Goal: Information Seeking & Learning: Learn about a topic

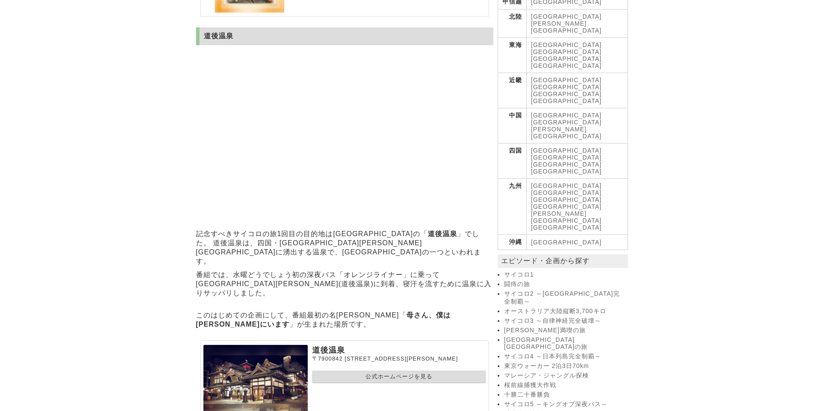
scroll to position [216, 0]
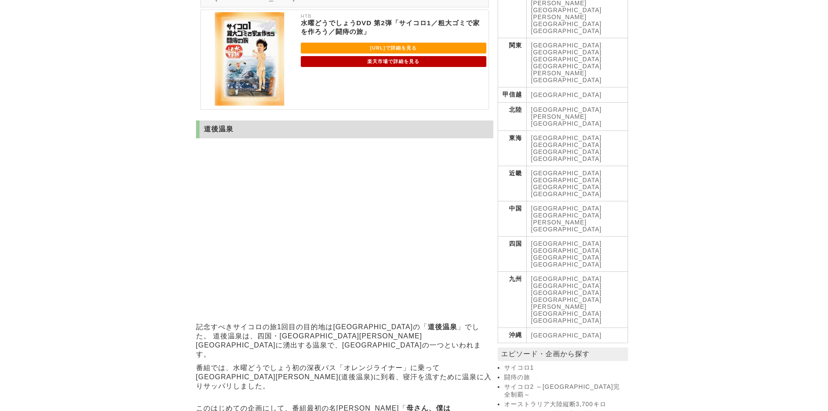
click at [520, 373] on link "闘痔の旅" at bounding box center [565, 377] width 122 height 8
click at [566, 383] on link "サイコロ2 ～西日本完全制覇～" at bounding box center [565, 391] width 122 height 16
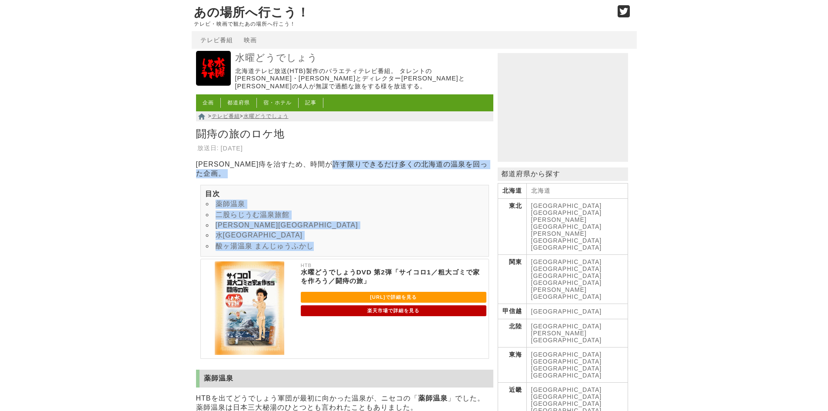
drag, startPoint x: 363, startPoint y: 151, endPoint x: 374, endPoint y: 249, distance: 98.4
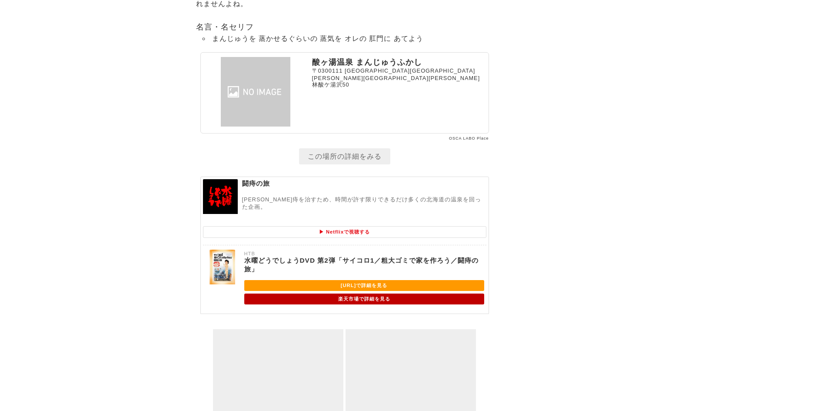
scroll to position [2112, 0]
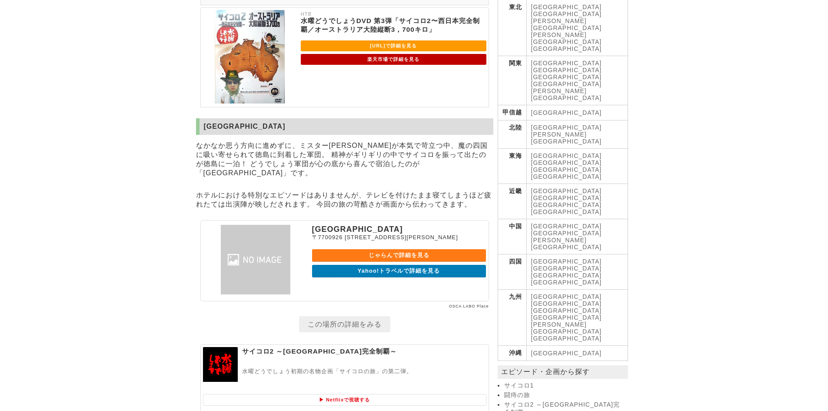
scroll to position [217, 0]
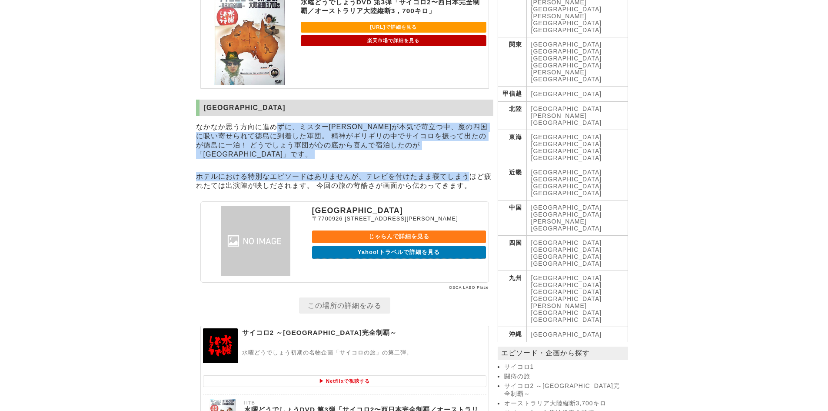
drag, startPoint x: 280, startPoint y: 127, endPoint x: 471, endPoint y: 184, distance: 198.9
click at [471, 184] on section "徳島グランドホテル偕楽園 なかなか思う方向に進めずに、ミスター鈴井貴之が本気で苛立つ中、魔の四国に吸い寄せられて徳島に到着した軍団。 精神がギリギリの中でサイ…" at bounding box center [344, 205] width 297 height 211
click at [471, 184] on p "ホテルにおける特別なエピソードはありませんが、テレビを付けたまま寝てしまうほど疲れたては出演陣が映しだされます。 今回の旅の苛酷さが画面から伝わってきます。" at bounding box center [344, 181] width 297 height 23
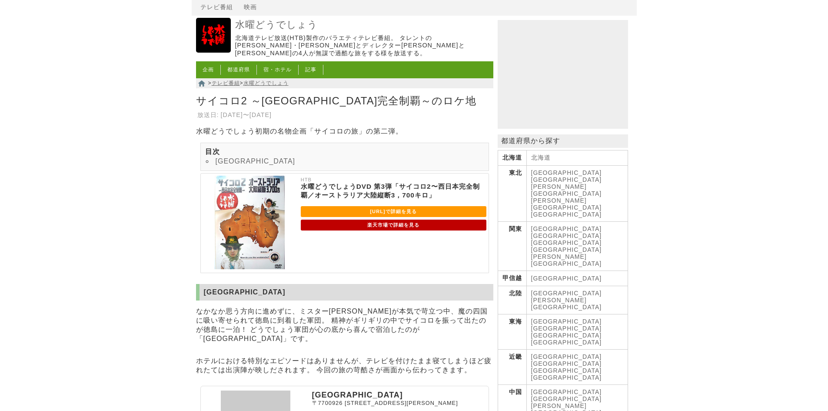
scroll to position [0, 0]
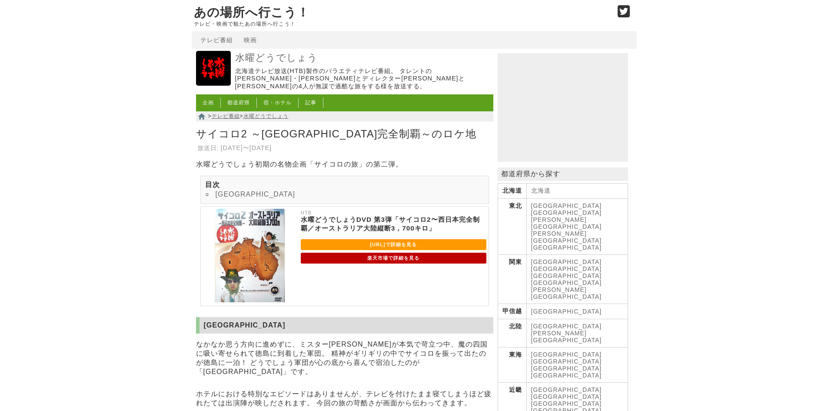
click at [543, 258] on link "茨城県" at bounding box center [566, 261] width 71 height 7
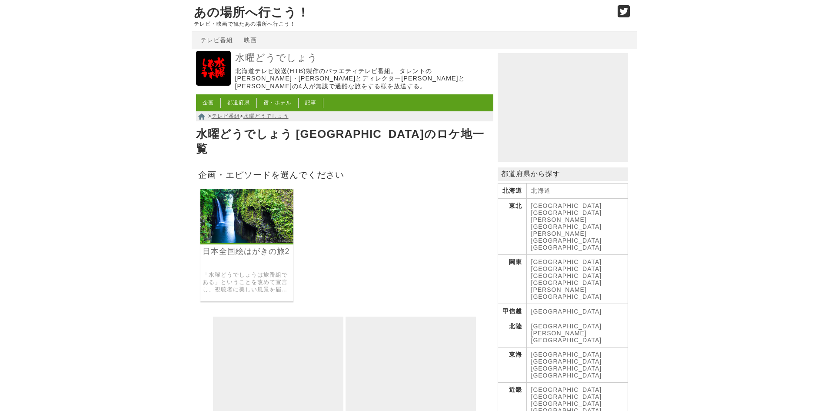
click at [233, 113] on link "テレビ番組" at bounding box center [226, 116] width 28 height 6
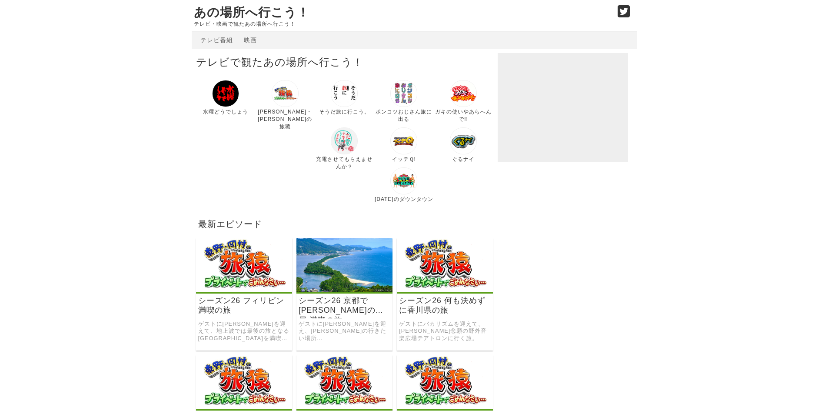
click at [253, 41] on link "映画" at bounding box center [250, 40] width 13 height 7
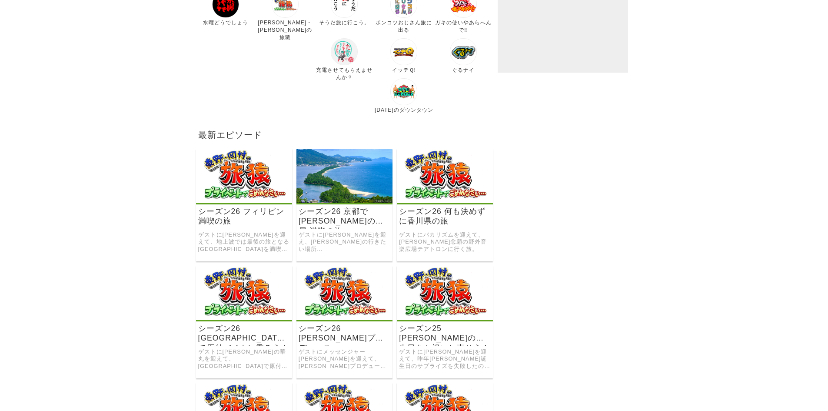
scroll to position [163, 0]
